Goal: Information Seeking & Learning: Learn about a topic

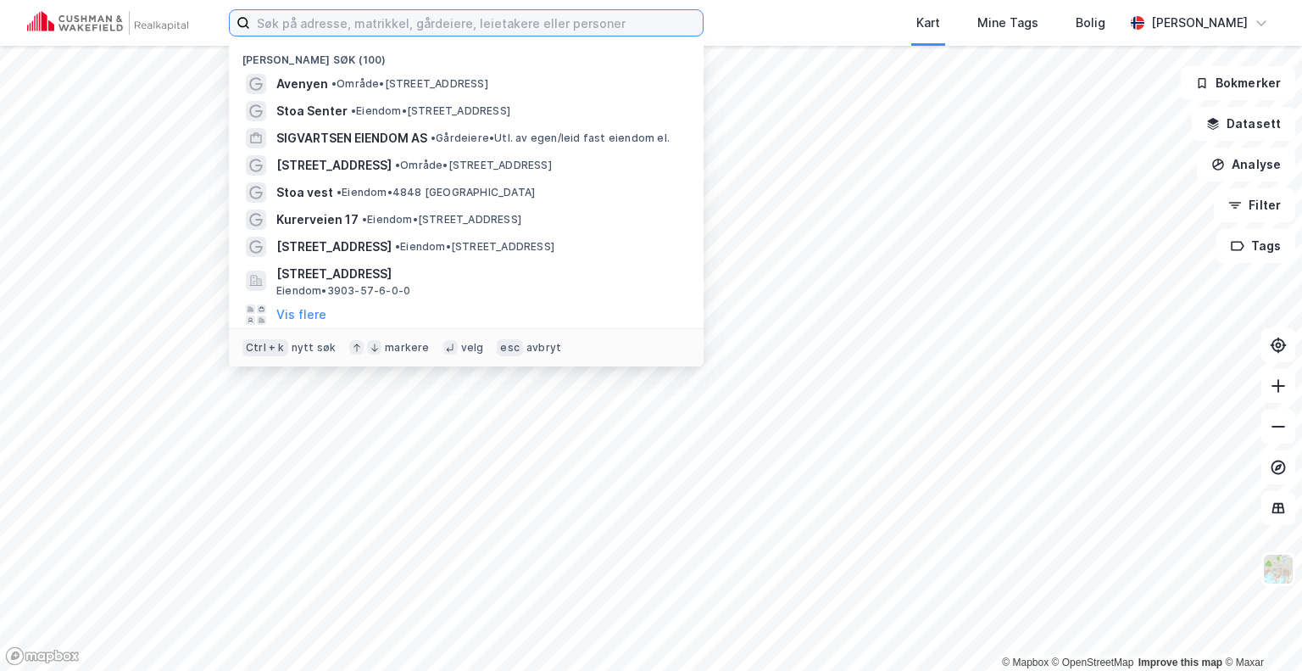
click at [441, 24] on input at bounding box center [476, 22] width 453 height 25
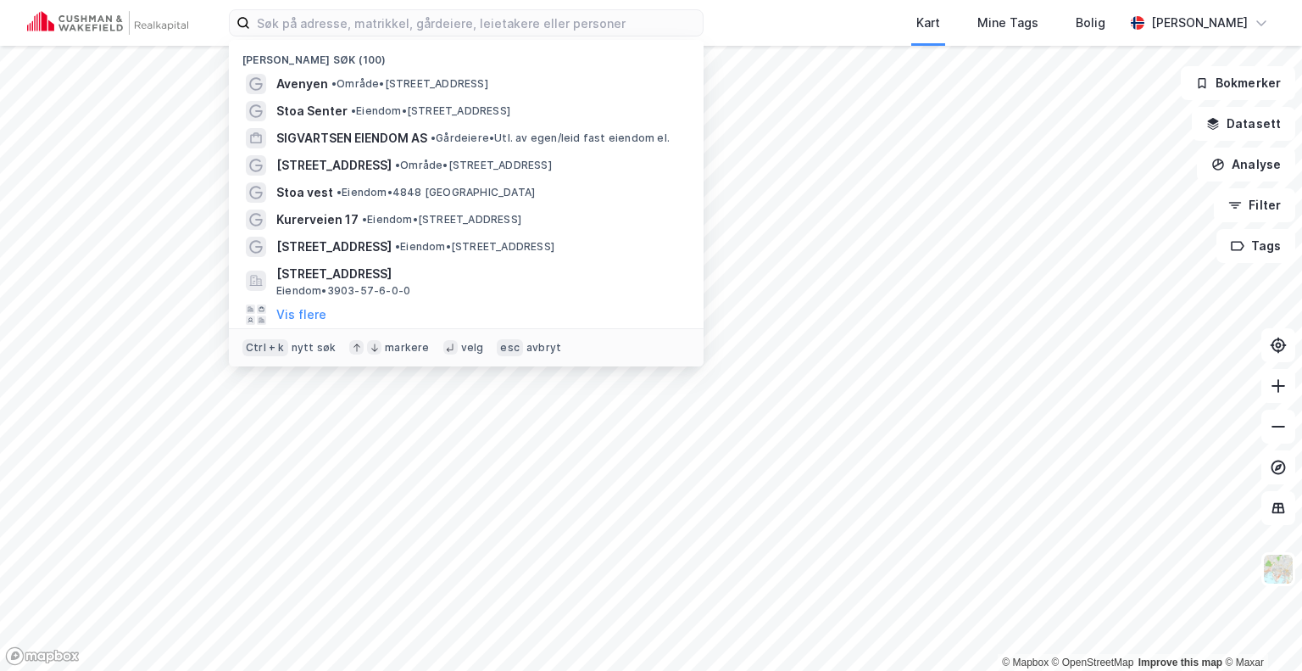
click at [817, 23] on div "Kart Mine Tags Bolig" at bounding box center [954, 23] width 339 height 46
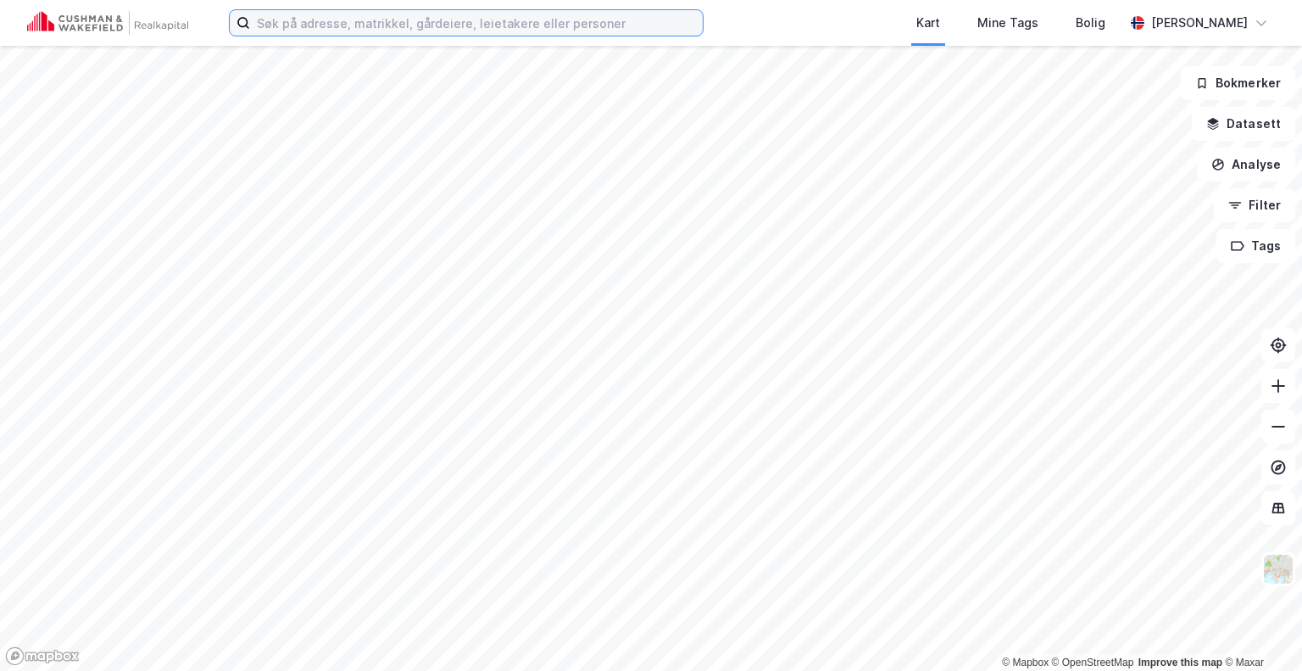
click at [500, 24] on input at bounding box center [476, 22] width 453 height 25
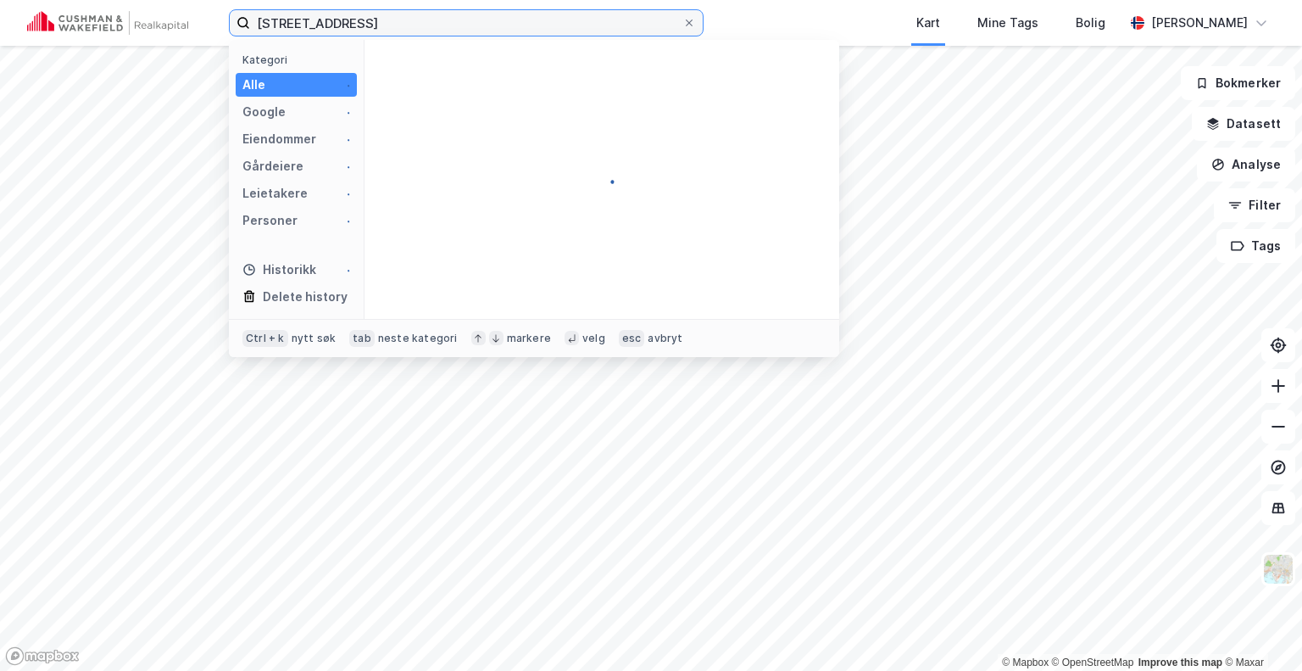
type input "[STREET_ADDRESS]"
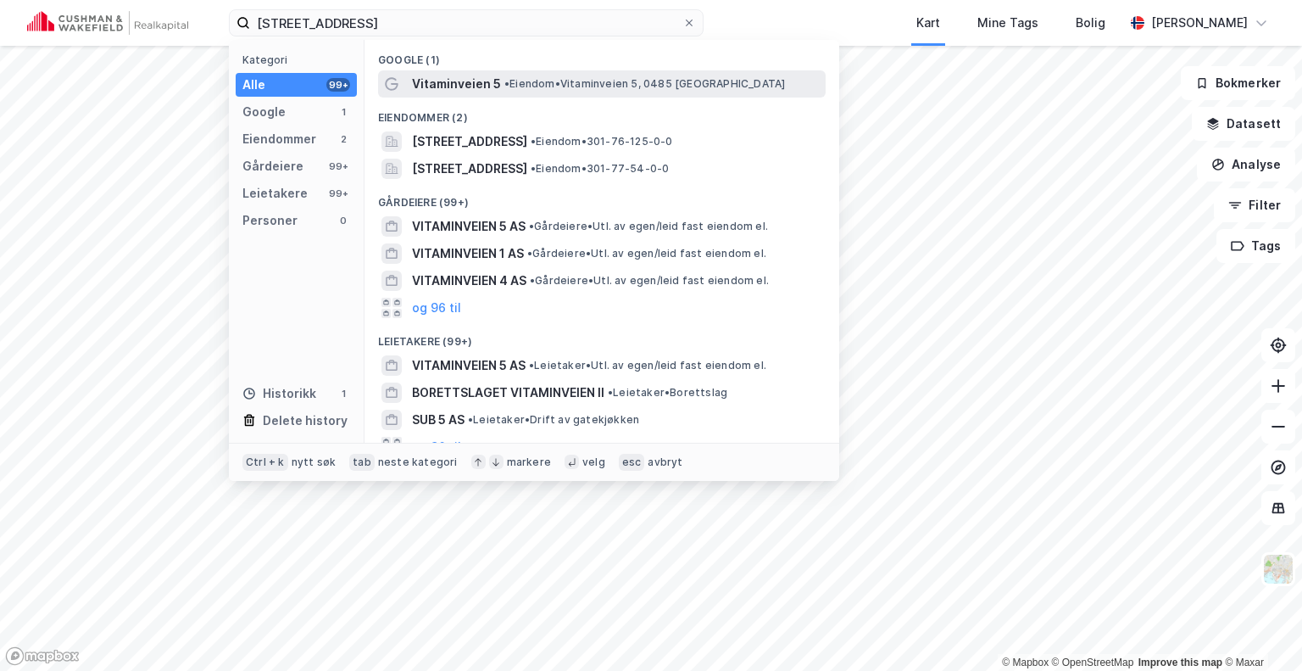
click at [516, 94] on div "Vitaminveien 5 • Eiendom • [STREET_ADDRESS]" at bounding box center [602, 83] width 448 height 27
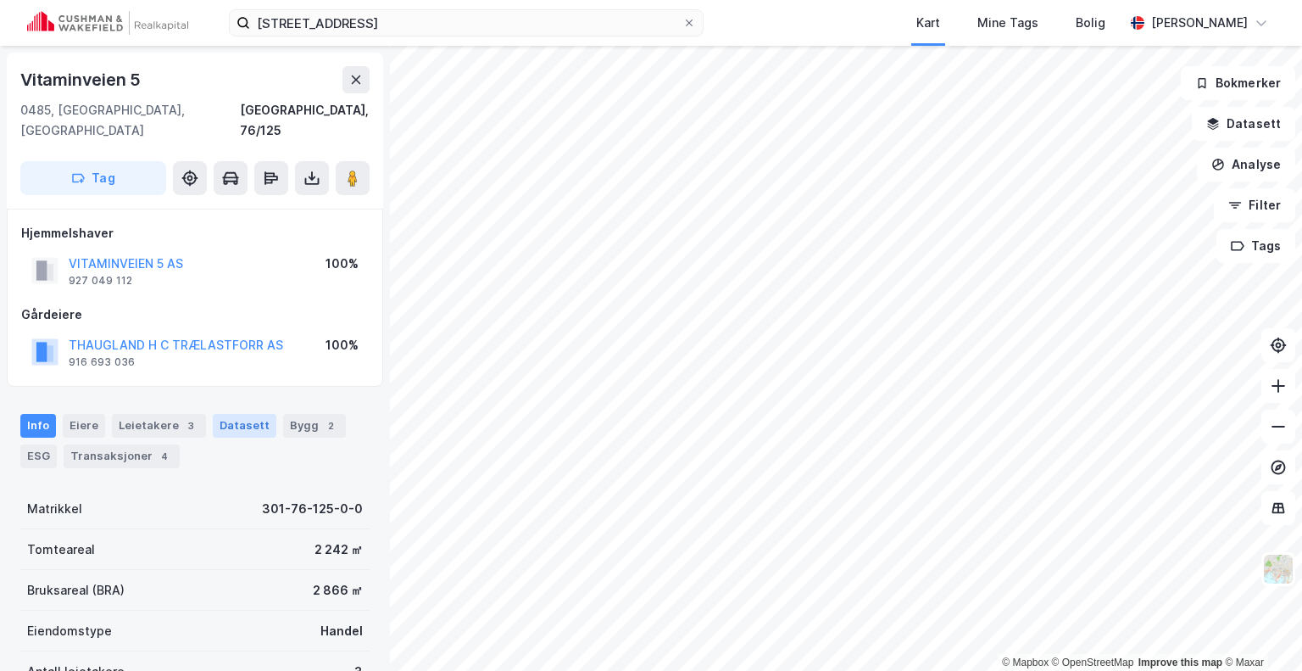
click at [234, 414] on div "Datasett" at bounding box center [245, 426] width 64 height 24
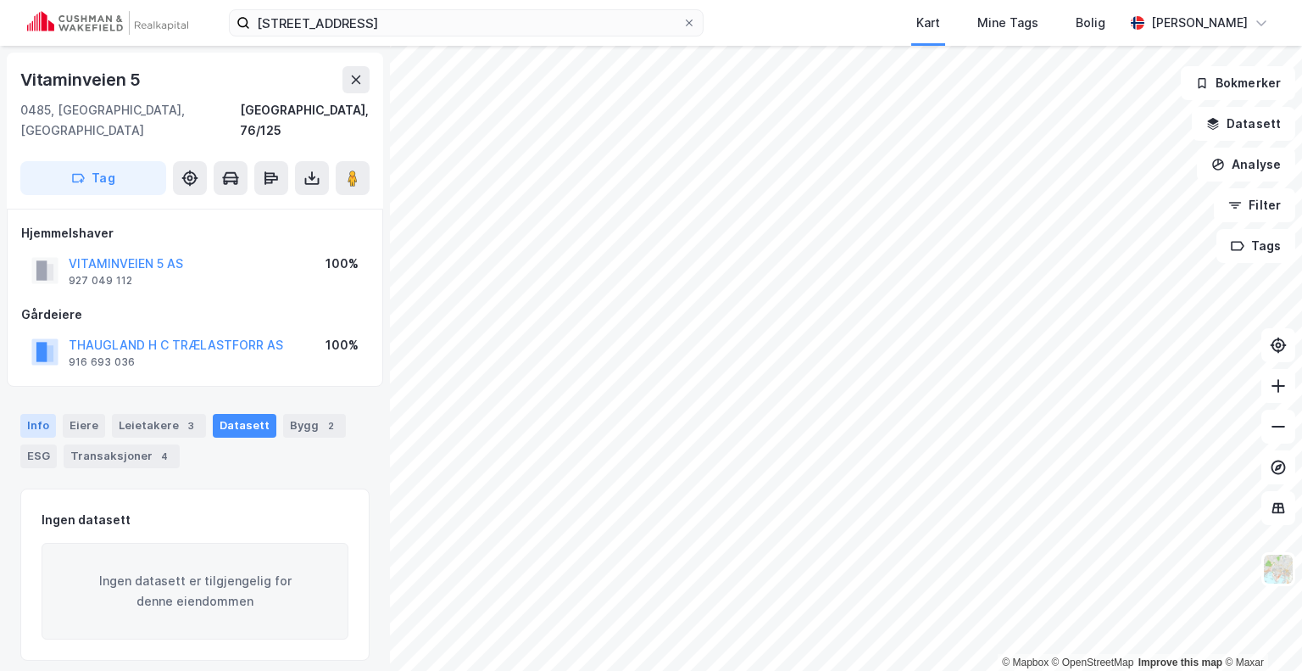
click at [32, 414] on div "Info" at bounding box center [38, 426] width 36 height 24
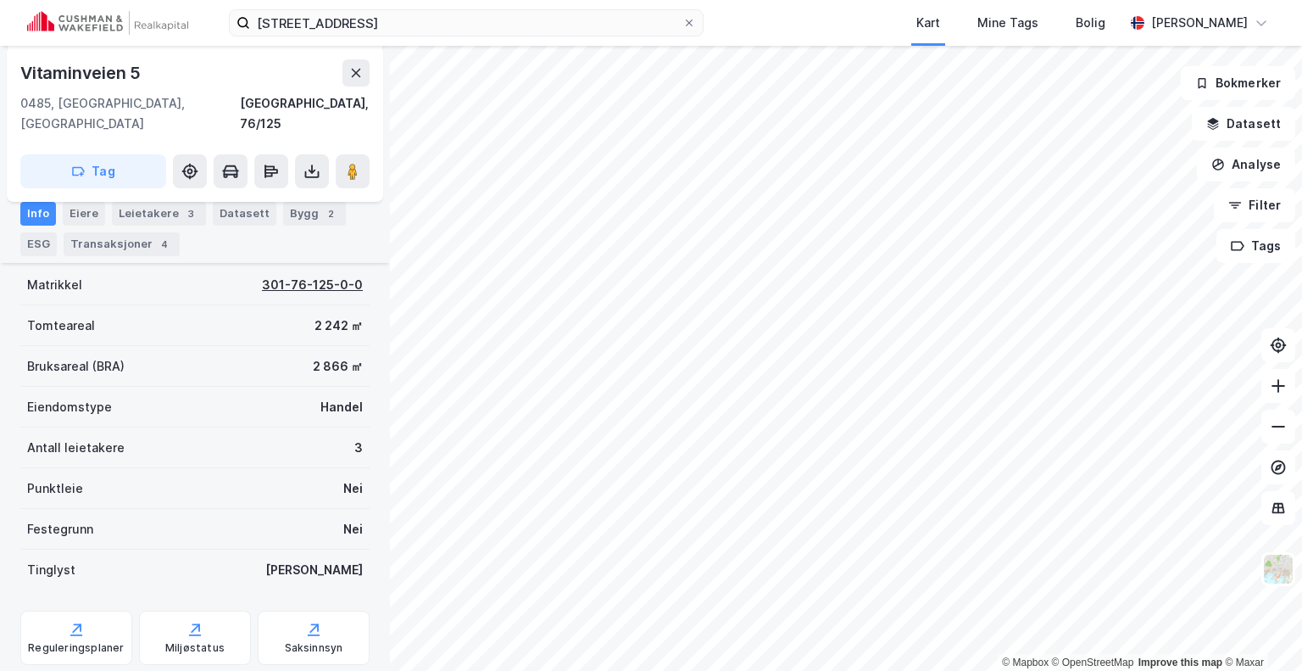
scroll to position [251, 0]
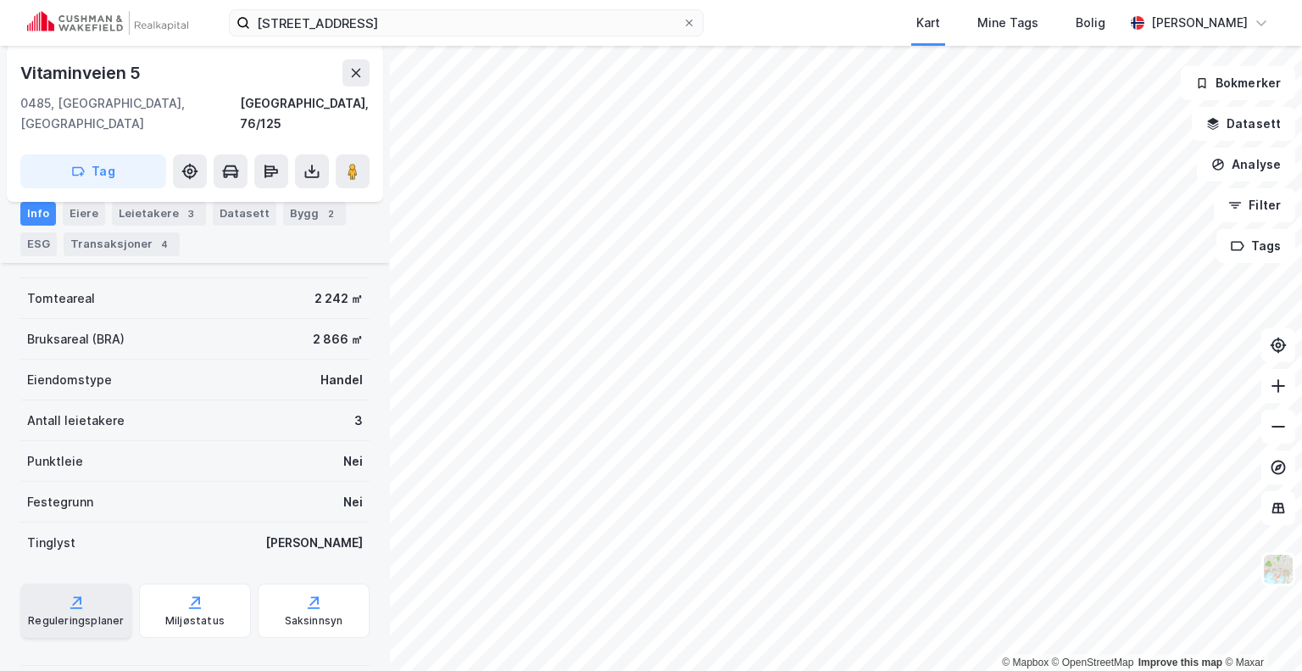
click at [49, 587] on div "Reguleringsplaner" at bounding box center [76, 610] width 112 height 54
